Goal: Navigation & Orientation: Find specific page/section

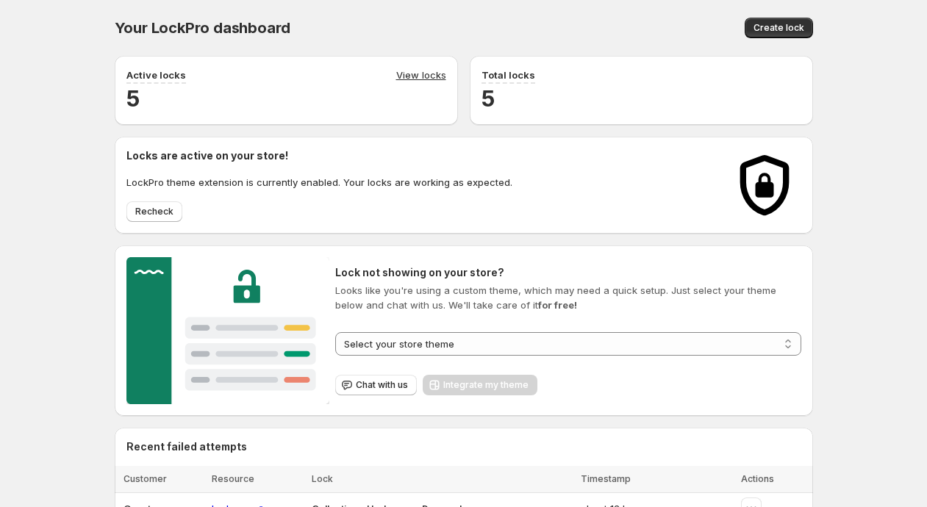
click at [57, 199] on div "**********" at bounding box center [463, 464] width 927 height 929
click at [76, 192] on div "**********" at bounding box center [463, 464] width 927 height 929
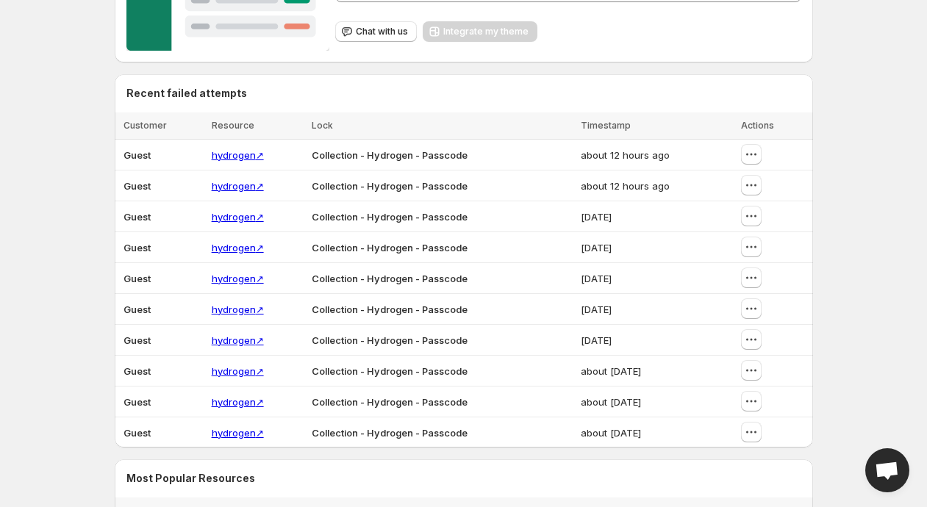
scroll to position [395, 0]
